Goal: Task Accomplishment & Management: Manage account settings

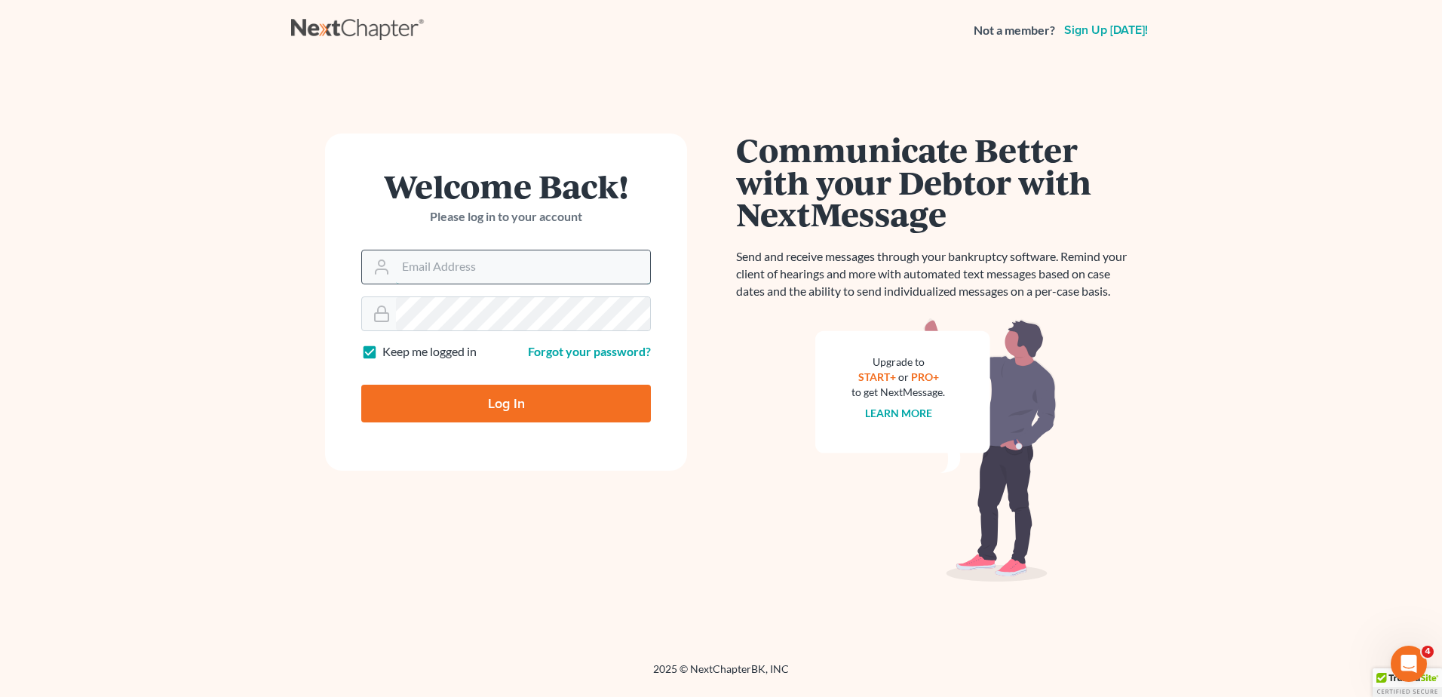
click at [481, 263] on input "Email Address" at bounding box center [523, 266] width 254 height 33
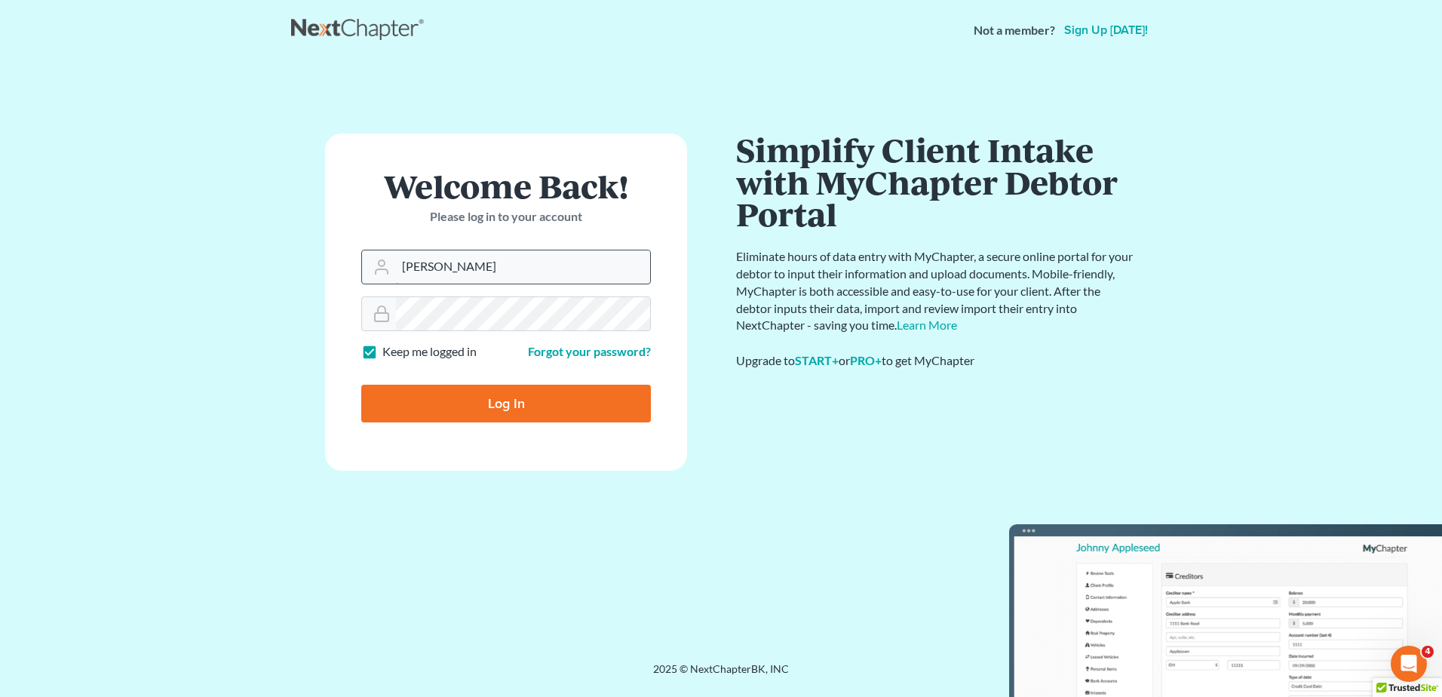
type input "[PERSON_NAME][EMAIL_ADDRESS][DOMAIN_NAME]"
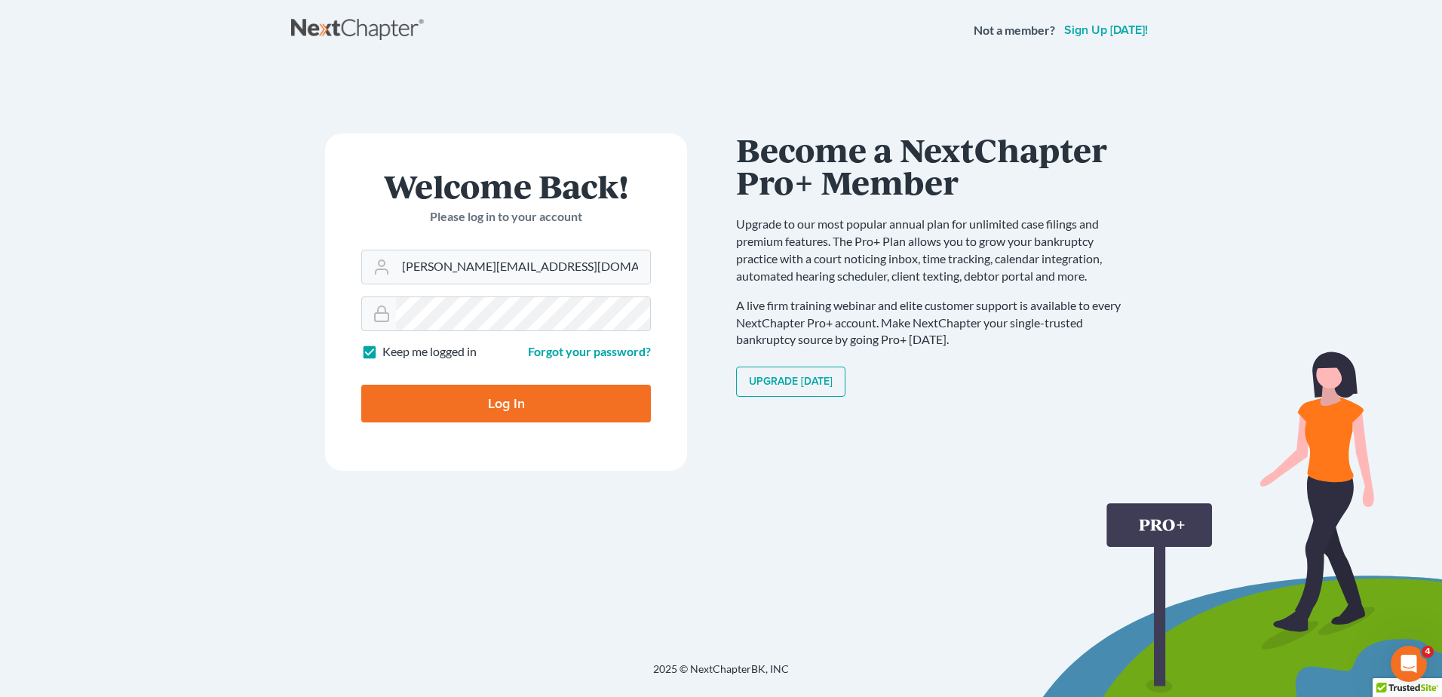
click at [491, 407] on input "Log In" at bounding box center [506, 404] width 290 height 38
type input "Thinking..."
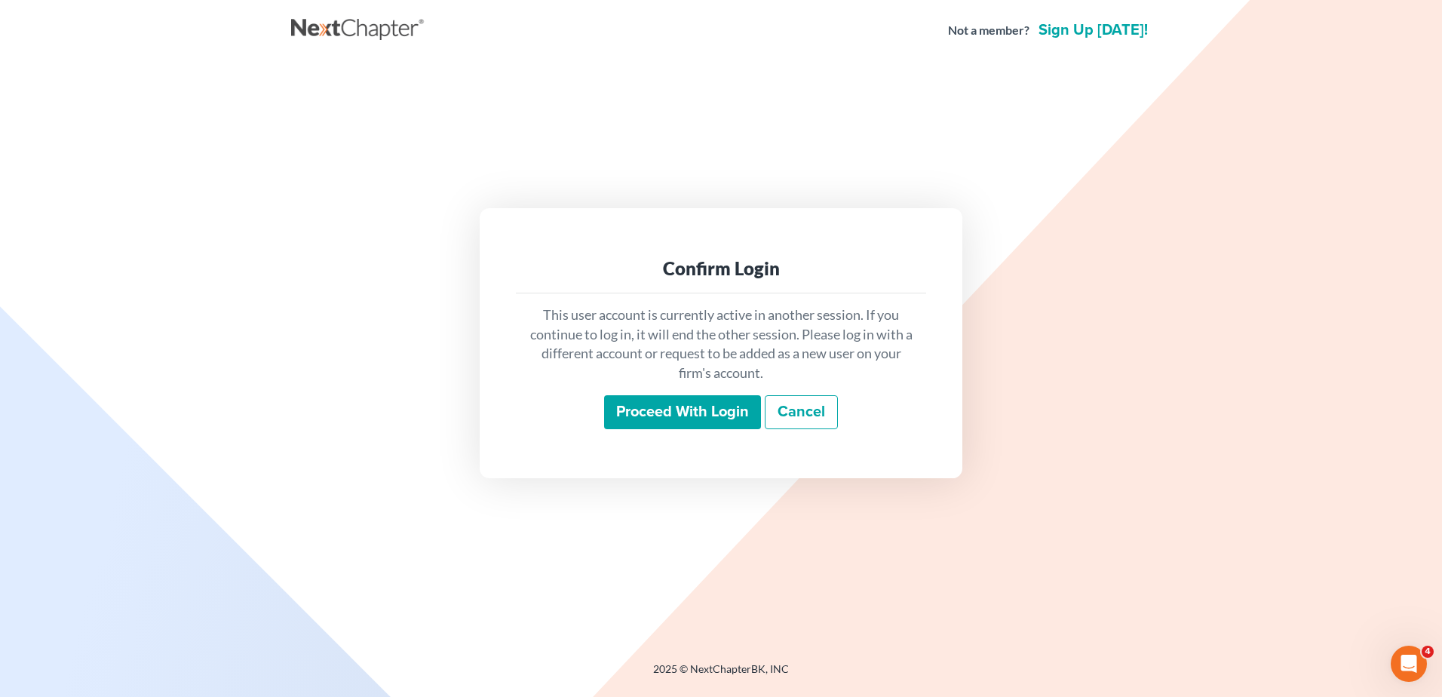
click at [683, 413] on input "Proceed with login" at bounding box center [682, 412] width 157 height 35
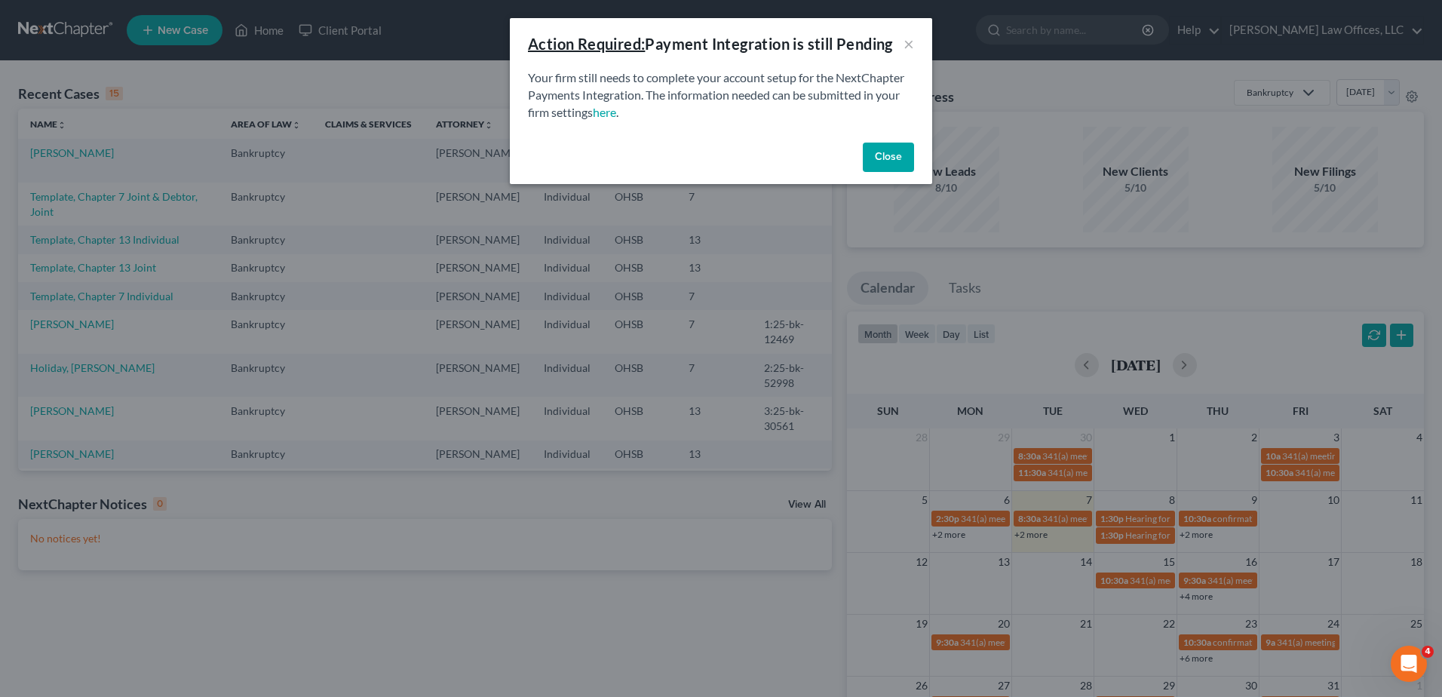
click at [896, 156] on button "Close" at bounding box center [888, 158] width 51 height 30
